Goal: Information Seeking & Learning: Learn about a topic

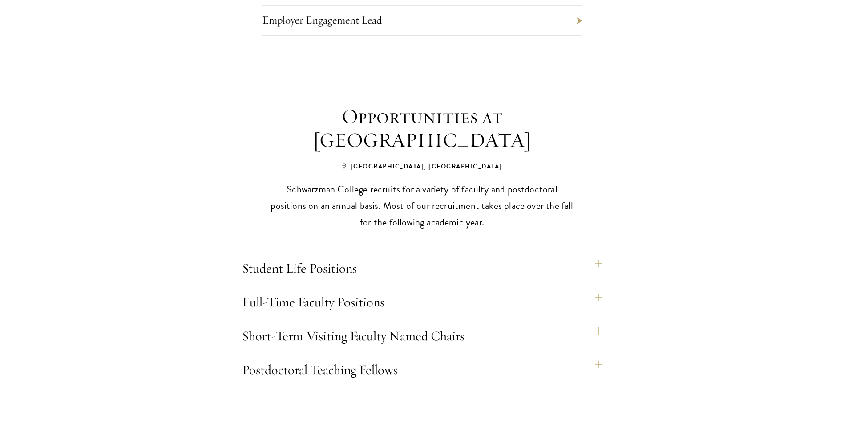
scroll to position [579, 0]
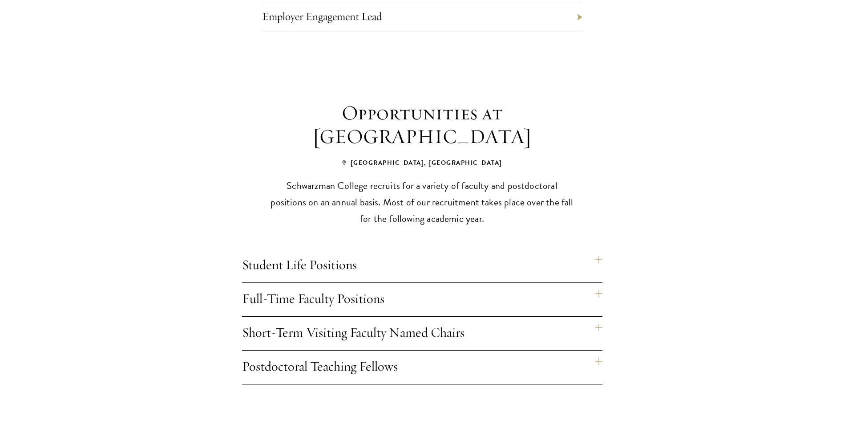
click at [413, 283] on h4 "Full-Time Faculty Positions" at bounding box center [422, 299] width 361 height 33
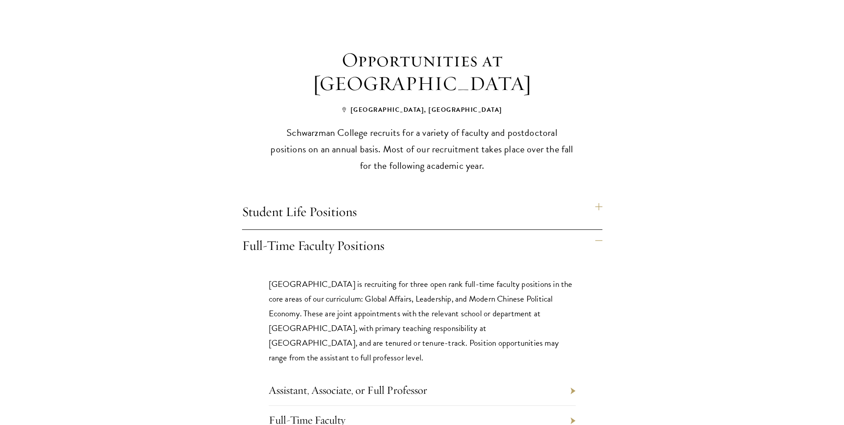
scroll to position [712, 0]
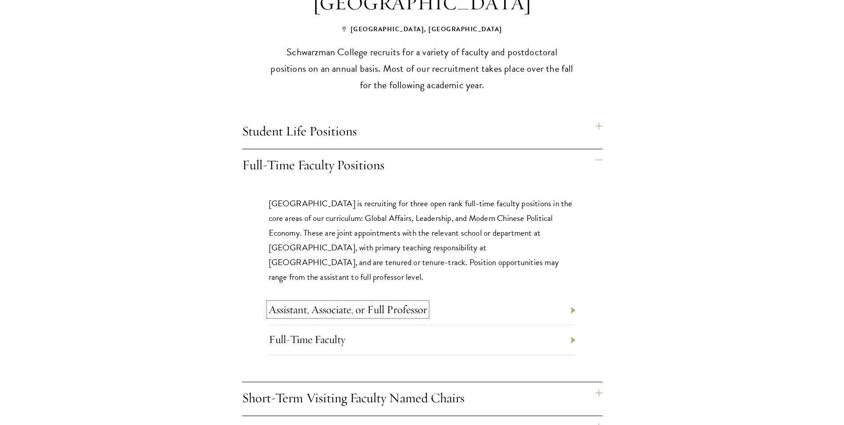
click at [413, 302] on link "Assistant, Associate, or Full Professor" at bounding box center [348, 309] width 158 height 14
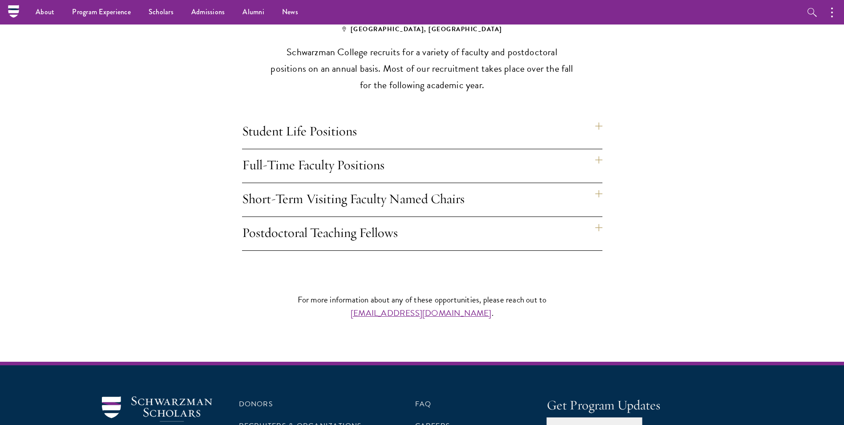
scroll to position [712, 0]
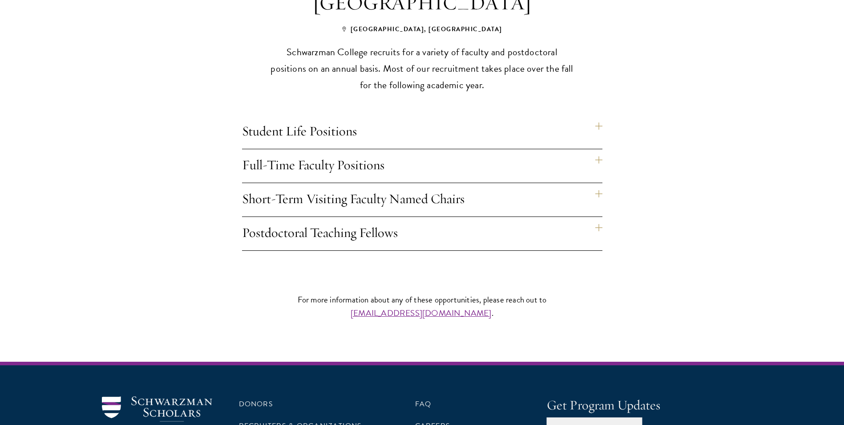
click at [324, 156] on h4 "Full-Time Faculty Positions" at bounding box center [422, 165] width 361 height 33
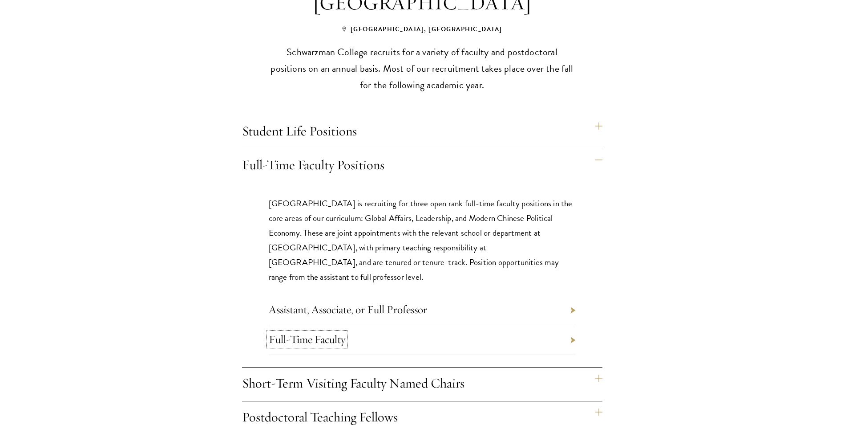
click at [294, 332] on link "Full-Time Faculty" at bounding box center [307, 339] width 77 height 14
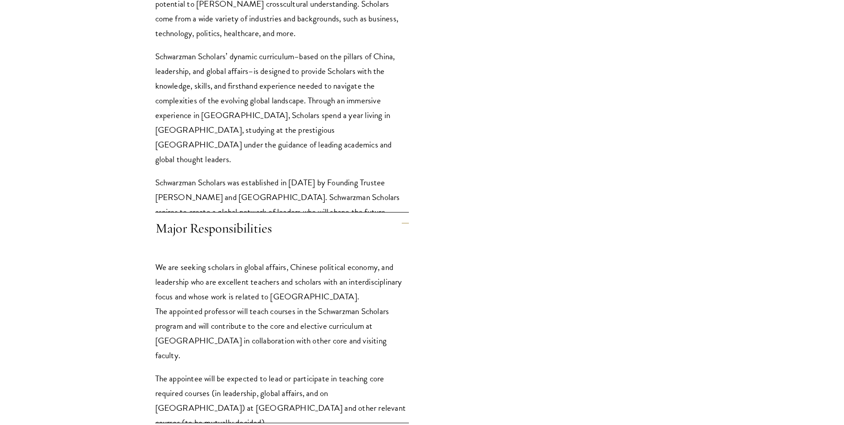
scroll to position [712, 0]
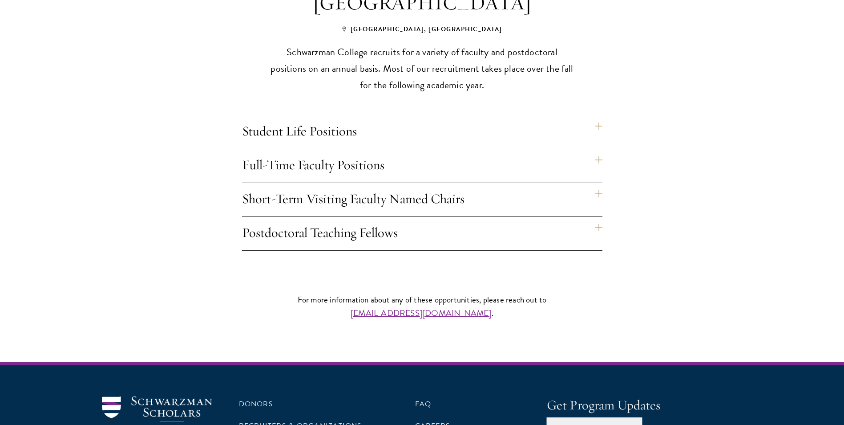
click at [331, 154] on h4 "Full-Time Faculty Positions" at bounding box center [422, 165] width 361 height 33
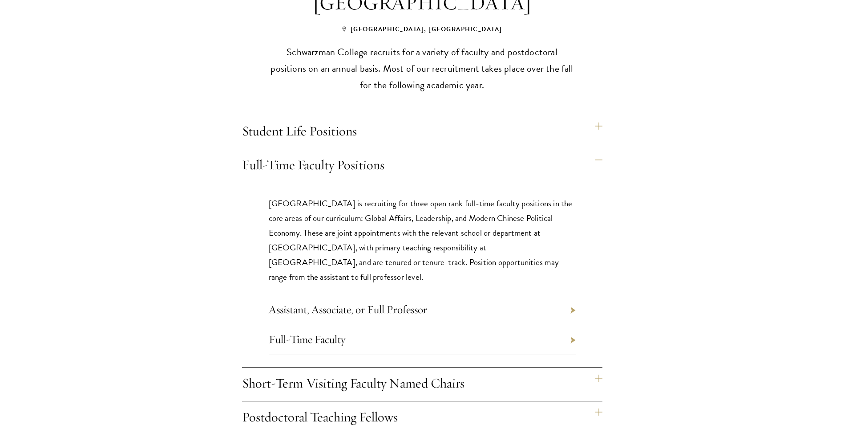
click at [309, 295] on li "Assistant, Associate, or Full Professor" at bounding box center [422, 310] width 307 height 30
click at [309, 302] on link "Assistant, Associate, or Full Professor" at bounding box center [348, 309] width 158 height 14
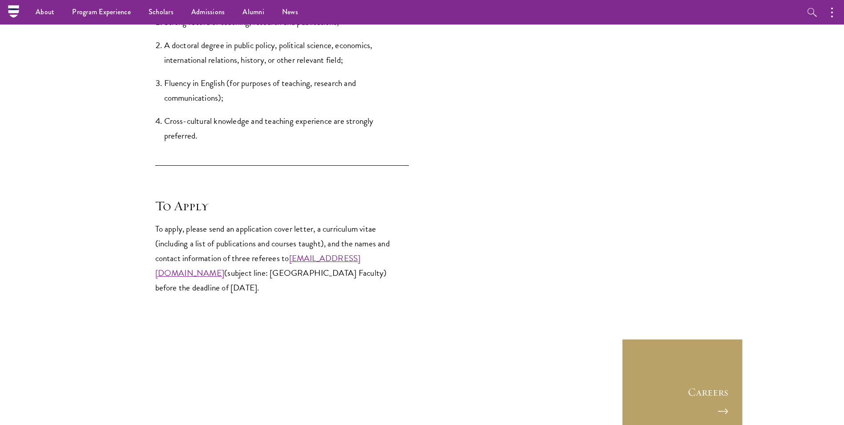
scroll to position [1113, 0]
